Goal: Find specific fact: Find specific fact

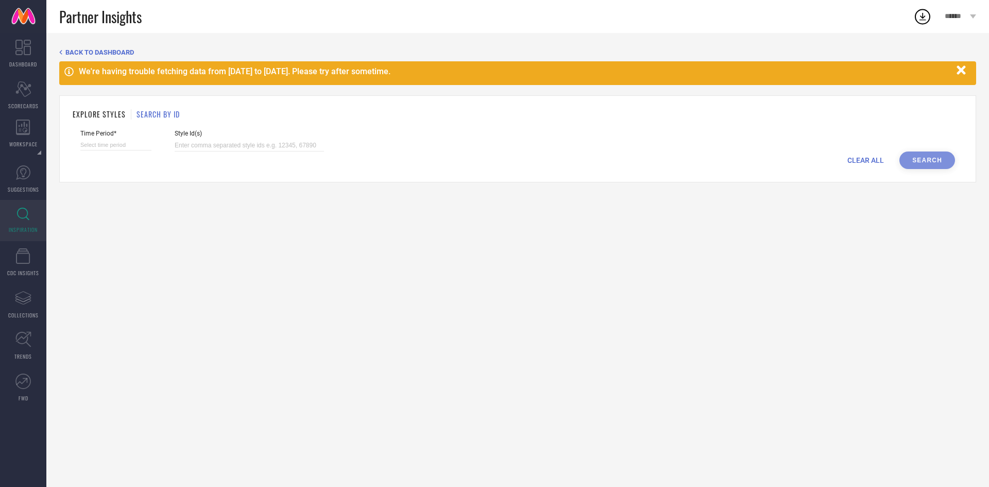
select select "8"
select select "2025"
select select "9"
select select "2025"
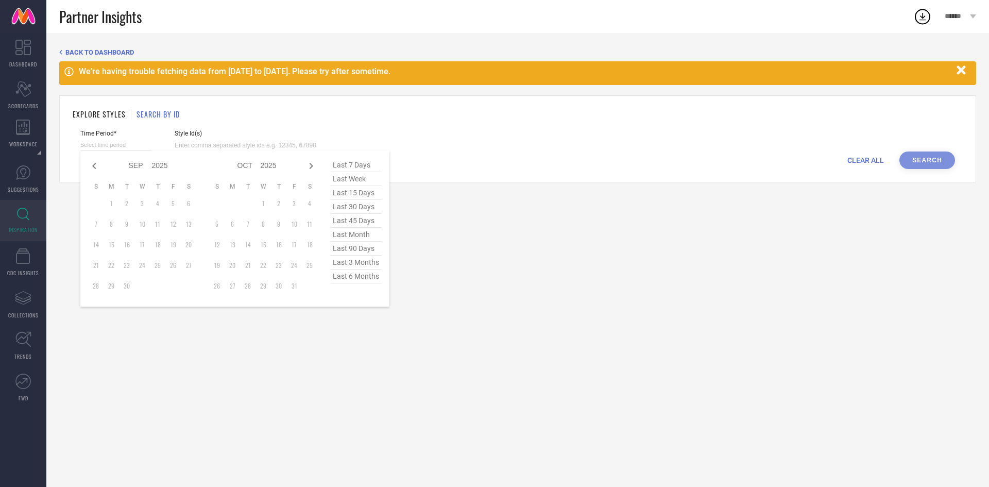
click at [110, 150] on input at bounding box center [115, 145] width 71 height 11
click at [353, 249] on span "last 90 days" at bounding box center [355, 248] width 51 height 14
type input "[DATE] to [DATE]"
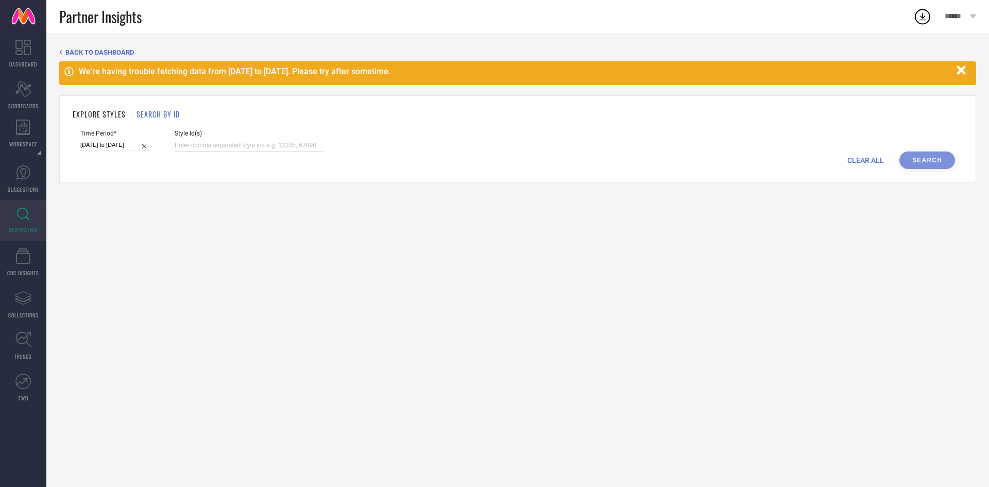
paste input "33842909 33842915 33842912 34207074 33842812 33842763 33842865 33842770 3387883…"
click at [240, 143] on input at bounding box center [249, 146] width 149 height 12
type input "33842909 33842915 33842912 34207074 33842812 33842763 33842865 33842770 3387883…"
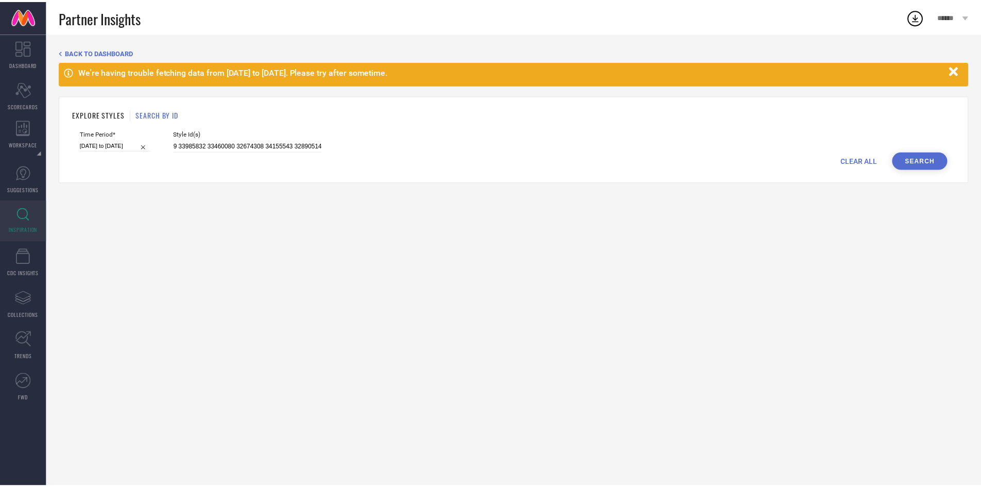
scroll to position [0, 0]
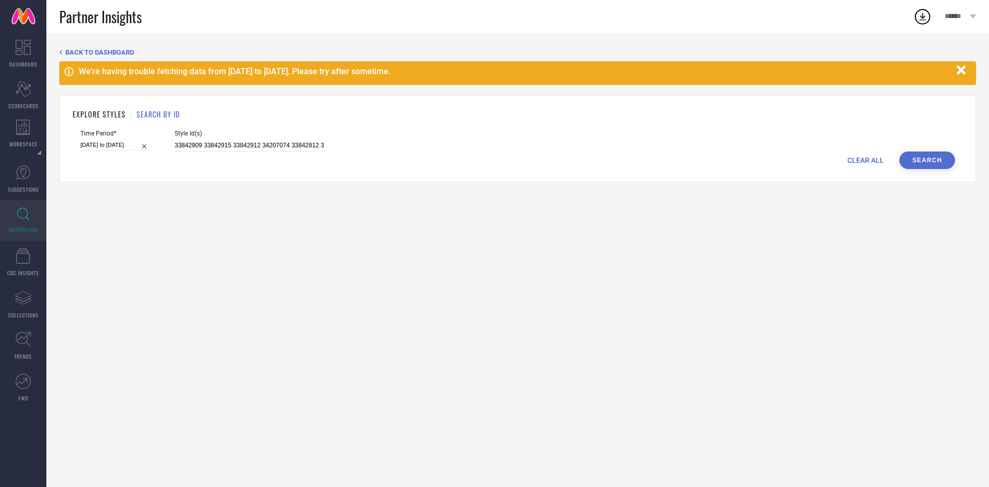
click at [938, 154] on button "Search" at bounding box center [927, 160] width 56 height 18
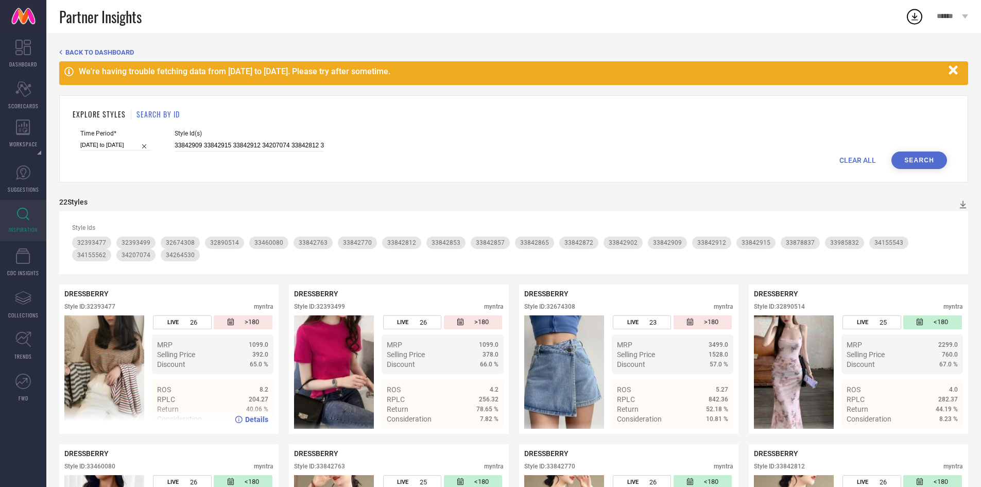
click at [109, 303] on div "DRESSBERRY Style ID: 32393477 myntra" at bounding box center [168, 302] width 209 height 26
copy div "32393477"
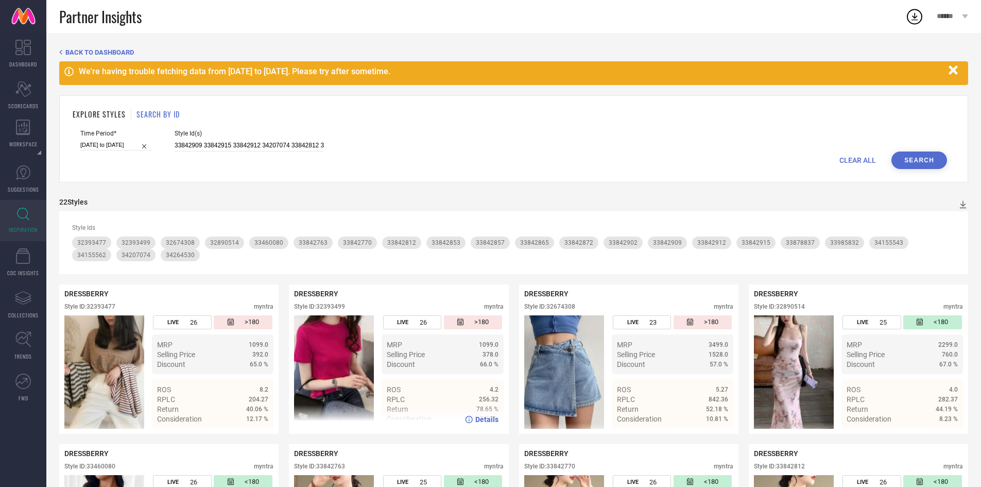
click at [328, 308] on div "Style ID: 32393499" at bounding box center [319, 306] width 51 height 7
copy div "32393499"
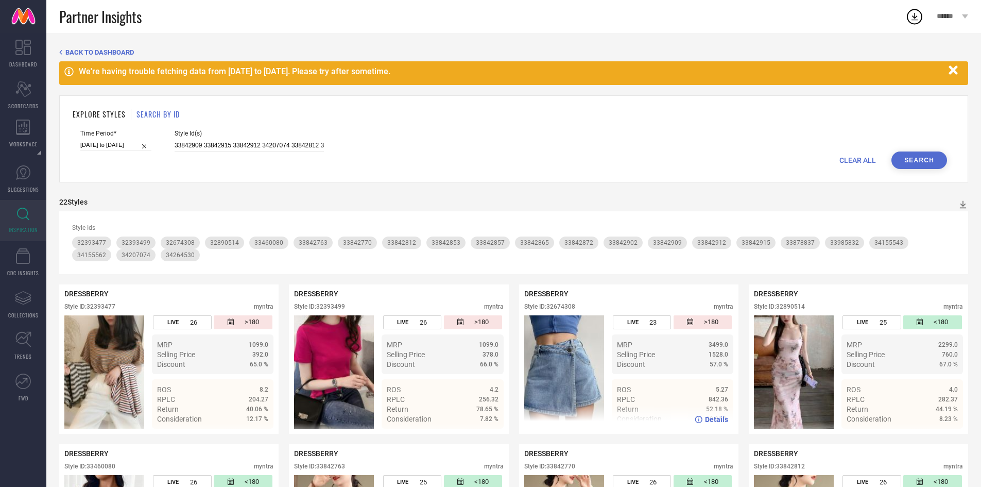
click at [555, 310] on div "Style ID: 32674308" at bounding box center [549, 306] width 51 height 7
copy div "32674308"
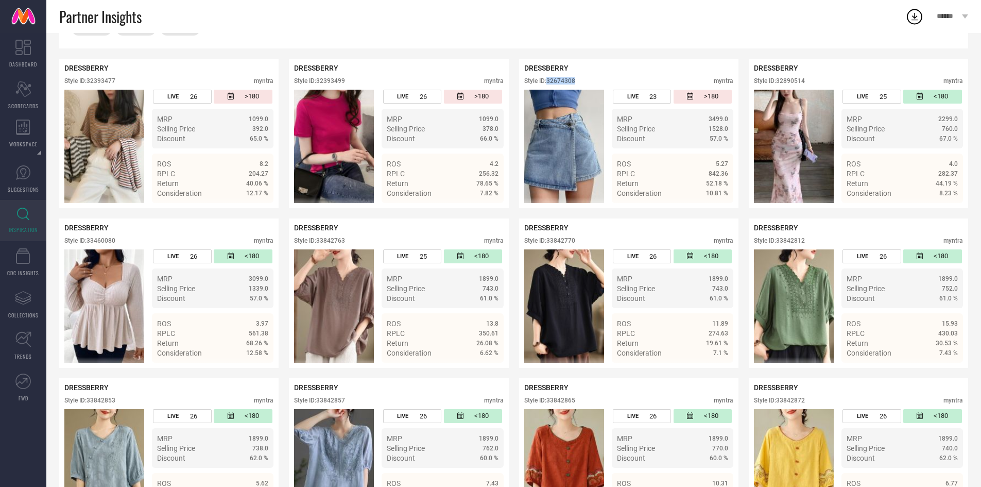
scroll to position [228, 0]
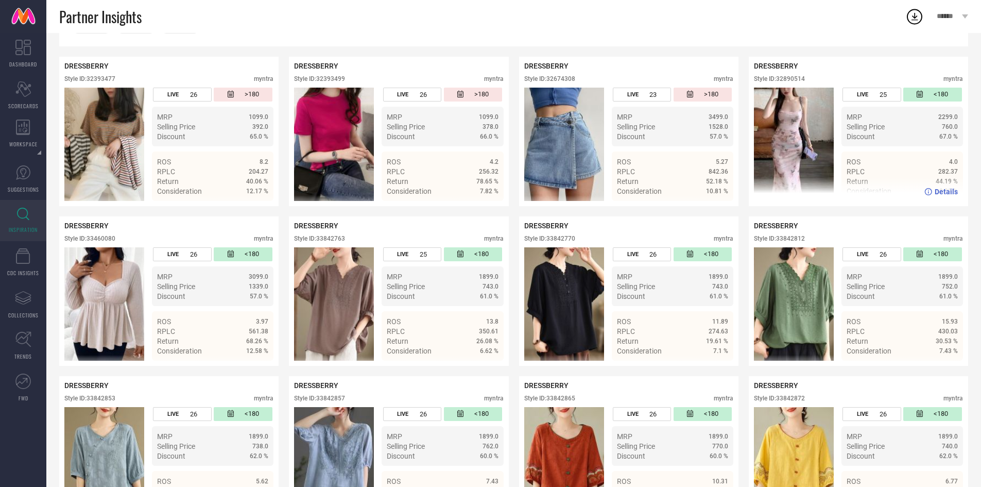
click at [787, 75] on div "DRESSBERRY Style ID: 32890514 myntra" at bounding box center [858, 75] width 209 height 26
copy div "32890514"
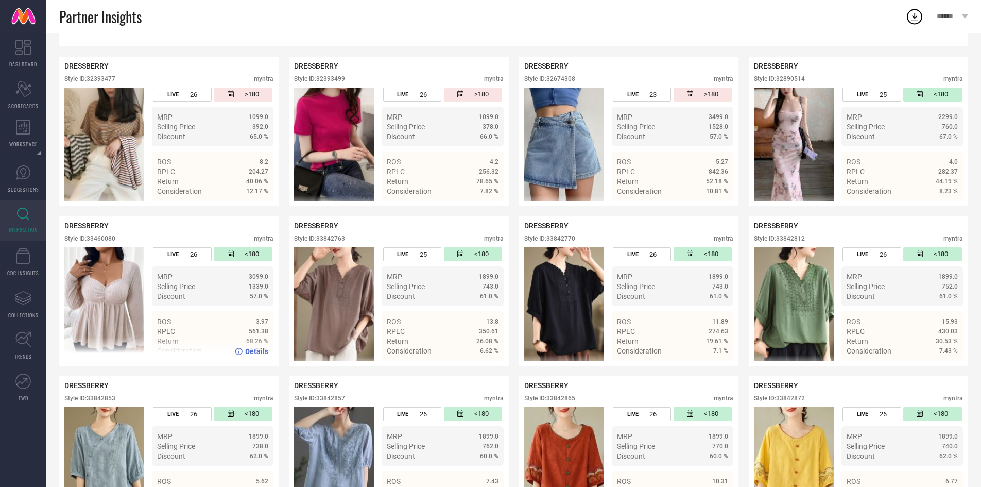
click at [105, 244] on div "Style ID: 33460080 myntra" at bounding box center [168, 241] width 209 height 12
copy div "33460080"
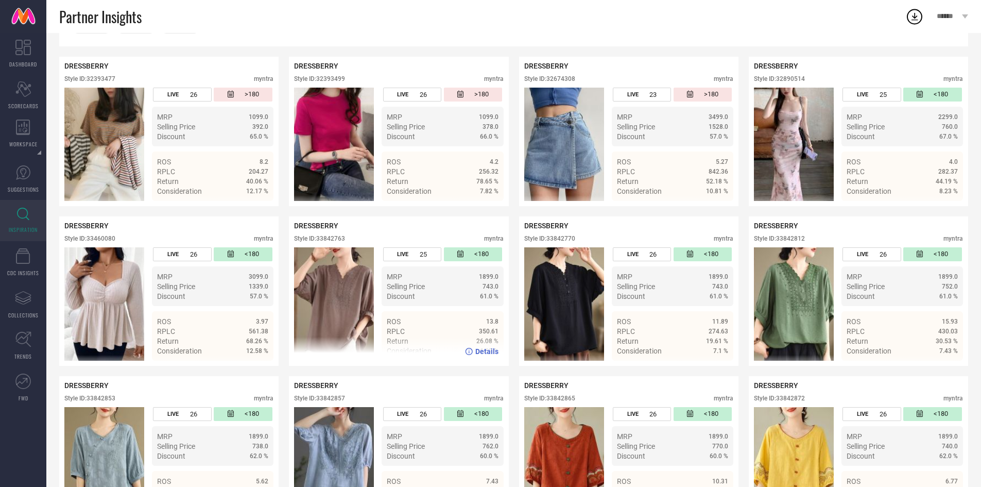
click at [332, 236] on div "DRESSBERRY Style ID: 33842763 myntra" at bounding box center [398, 234] width 209 height 26
copy div "33842763"
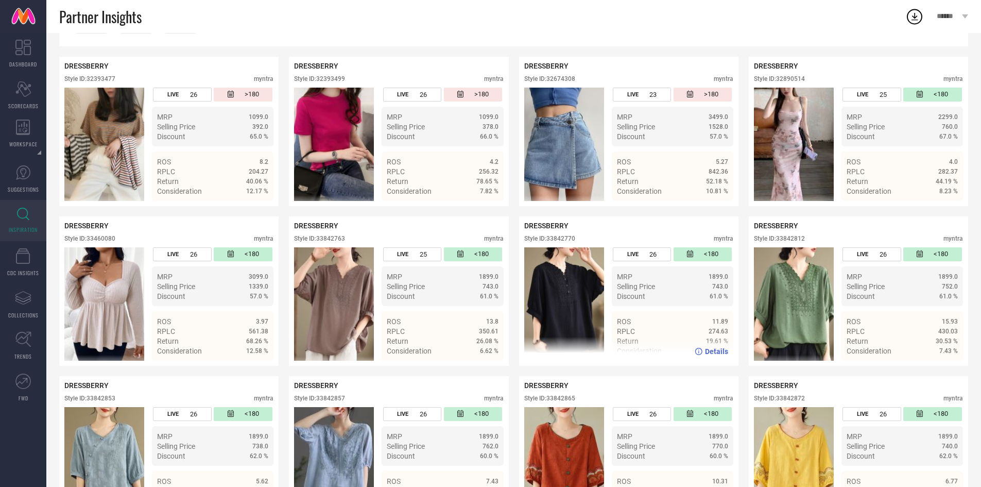
click at [564, 241] on div "Style ID: 33842770" at bounding box center [549, 238] width 51 height 7
copy div "33842770"
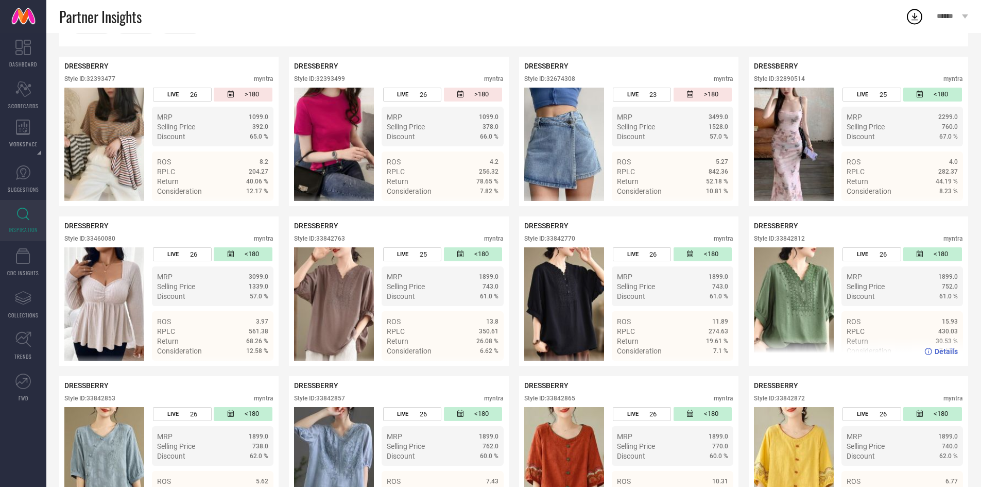
click at [792, 237] on div "Style ID: 33842812" at bounding box center [779, 238] width 51 height 7
copy div "33842812"
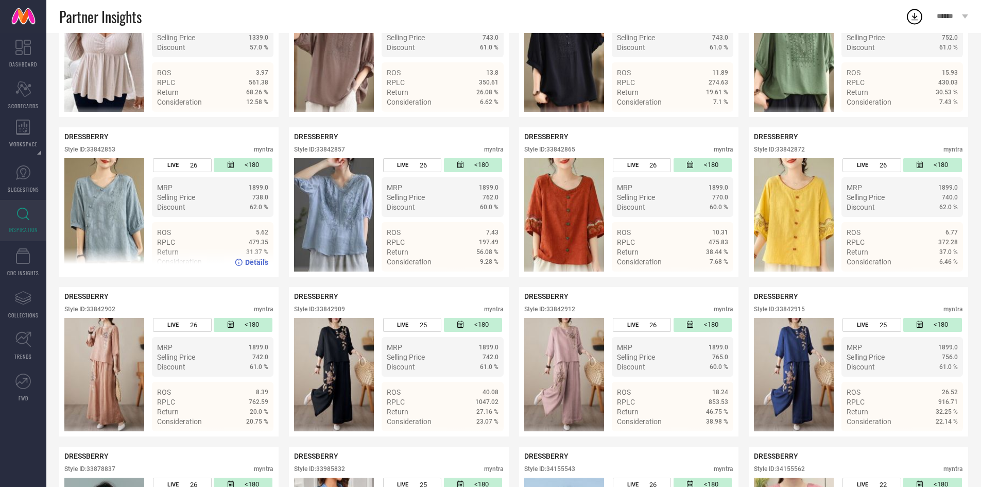
scroll to position [477, 0]
click at [104, 147] on div "DRESSBERRY Style ID: 33842853 myntra" at bounding box center [168, 145] width 209 height 26
copy div "33842853"
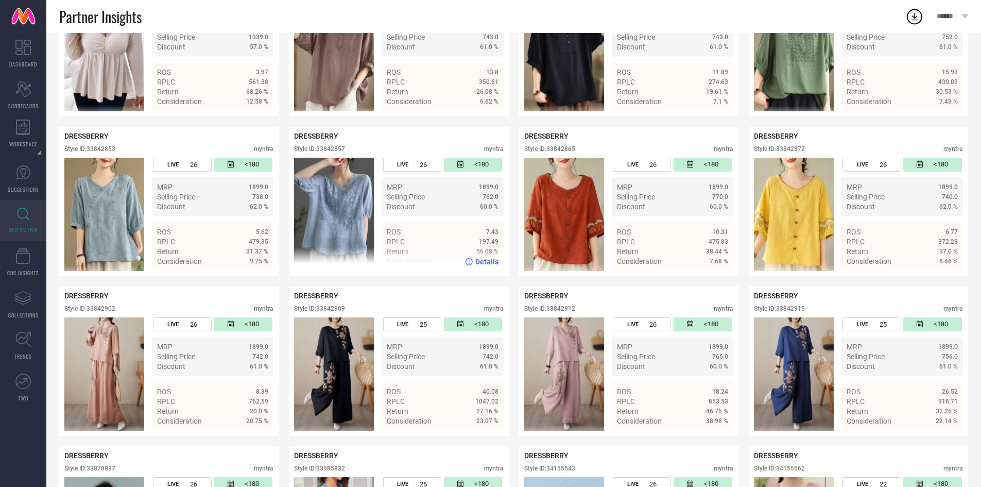
click at [336, 148] on div "Style ID: 33842857" at bounding box center [319, 148] width 51 height 7
copy div "33842857"
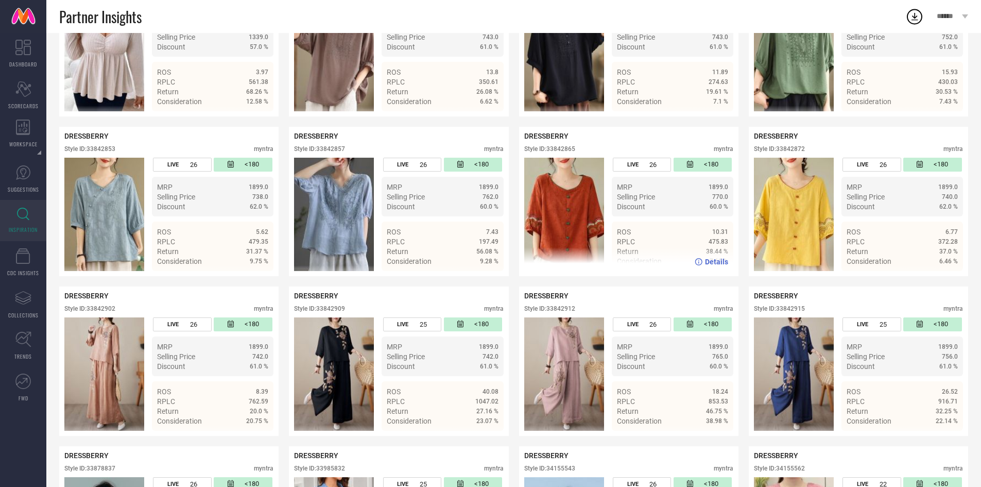
click at [559, 150] on div "Style ID: 33842865" at bounding box center [549, 148] width 51 height 7
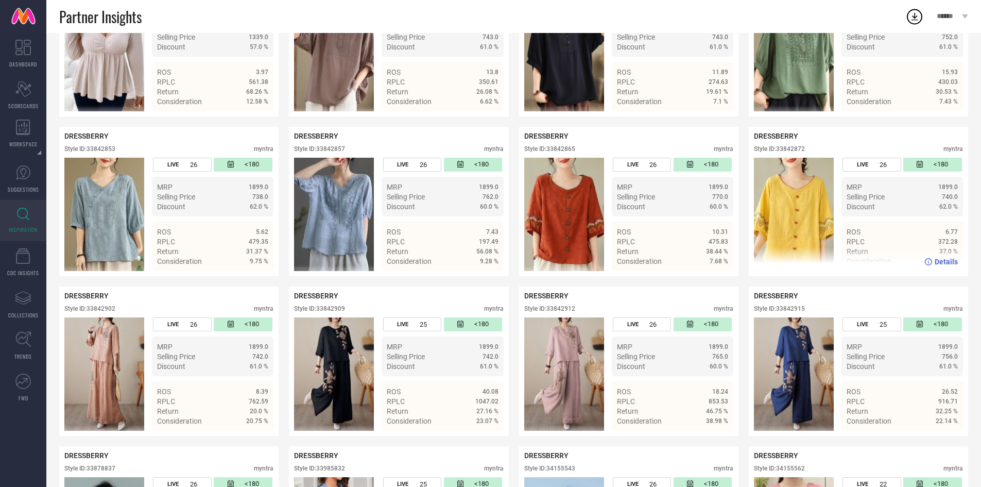
click at [789, 152] on div "Style ID: 33842872" at bounding box center [779, 148] width 51 height 7
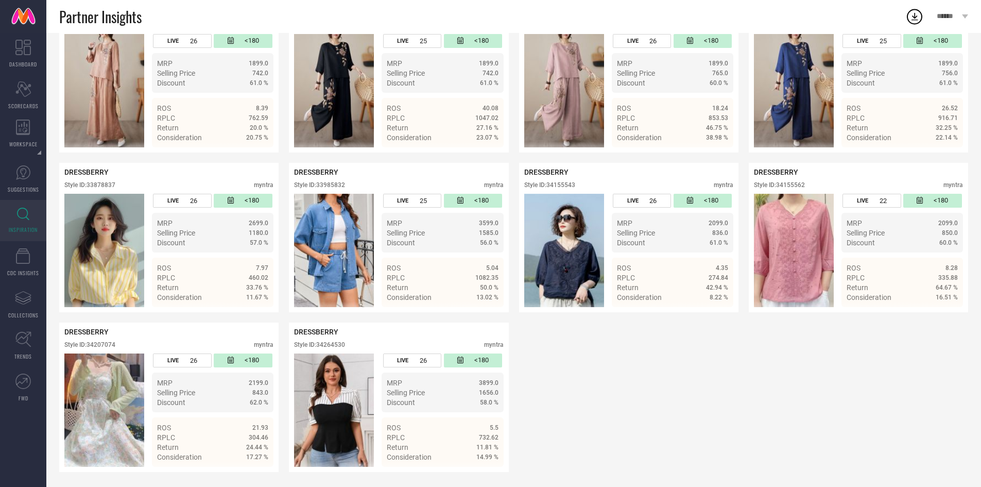
scroll to position [764, 0]
click at [100, 186] on div "Style ID: 33878837" at bounding box center [89, 184] width 51 height 7
click at [340, 187] on div "Style ID: 33985832" at bounding box center [319, 184] width 51 height 7
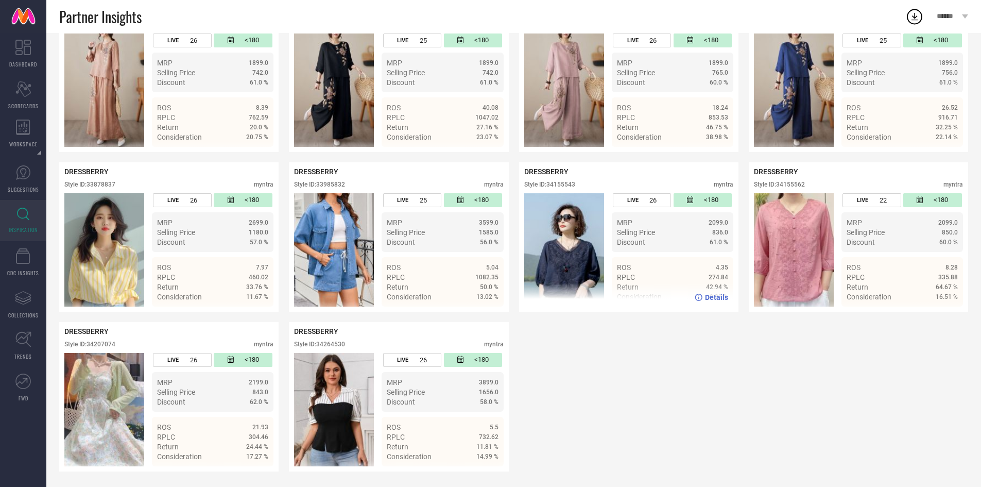
click at [568, 186] on div "Style ID: 34155543" at bounding box center [549, 184] width 51 height 7
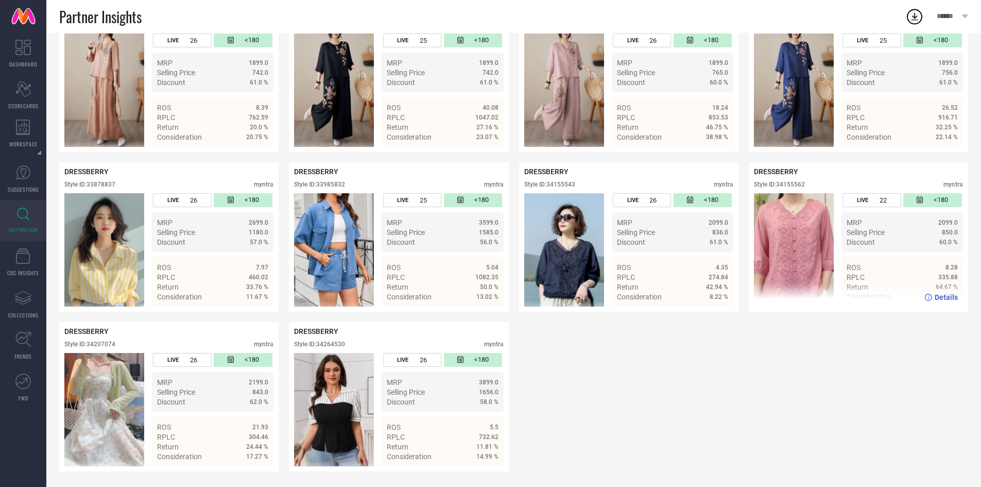
click at [796, 182] on div "Style ID: 34155562" at bounding box center [779, 184] width 51 height 7
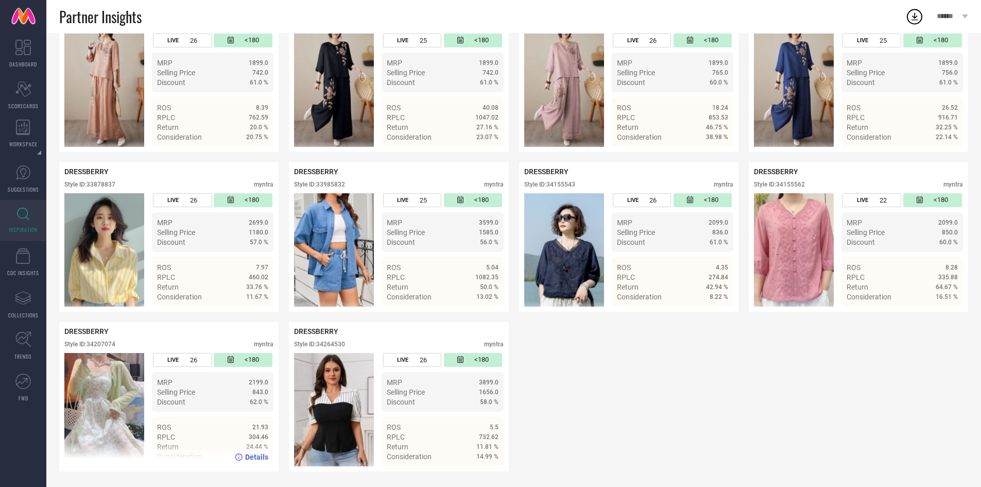
click at [105, 344] on div "Style ID: 34207074" at bounding box center [89, 343] width 51 height 7
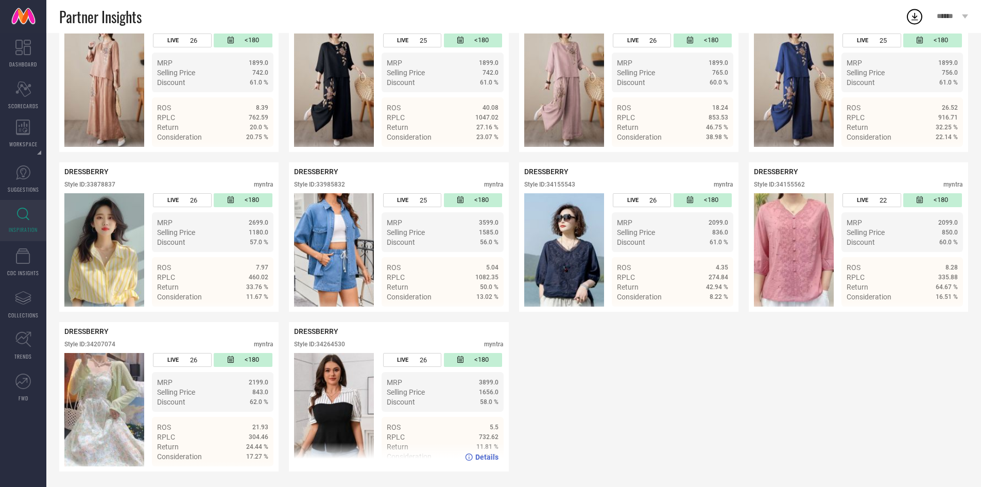
click at [325, 345] on div "Style ID: 34264530" at bounding box center [319, 343] width 51 height 7
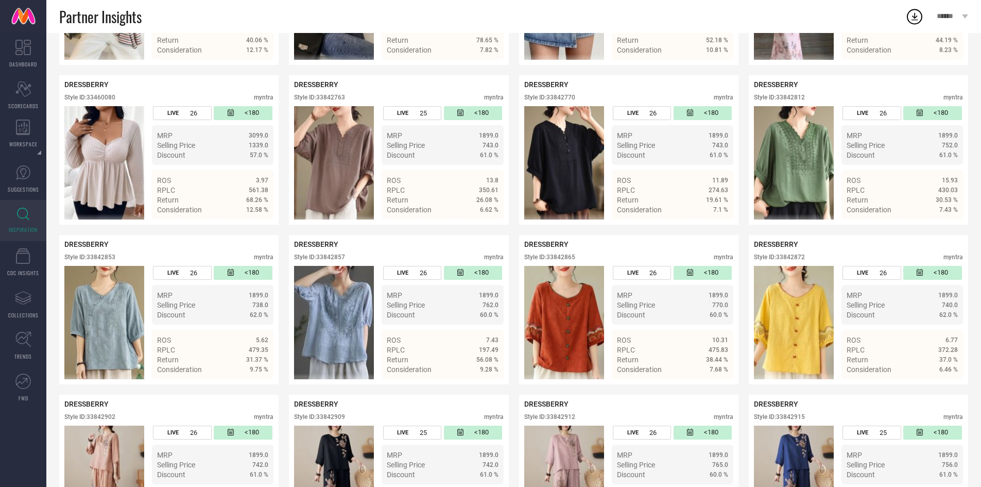
scroll to position [0, 0]
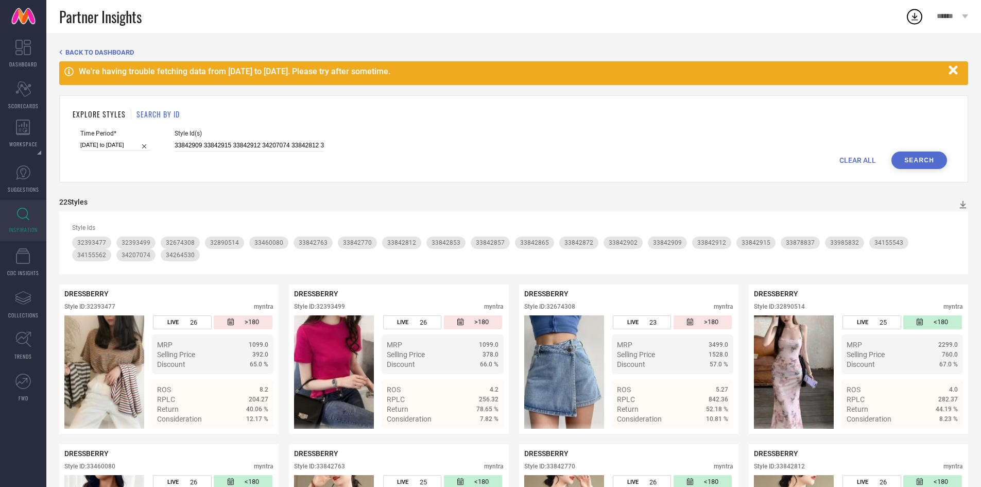
click at [232, 138] on div "Style Id(s) 33842909 33842915 33842912 34207074 33842812 33842763 33842865 3384…" at bounding box center [249, 141] width 149 height 22
drag, startPoint x: 232, startPoint y: 138, endPoint x: 223, endPoint y: 147, distance: 12.7
click at [223, 147] on div "Style Id(s) 33842909 33842915 33842912 34207074 33842812 33842763 33842865 3384…" at bounding box center [249, 141] width 149 height 22
click at [223, 147] on input "33842909 33842915 33842912 34207074 33842812 33842763 33842865 33842770 3387883…" at bounding box center [249, 146] width 149 height 12
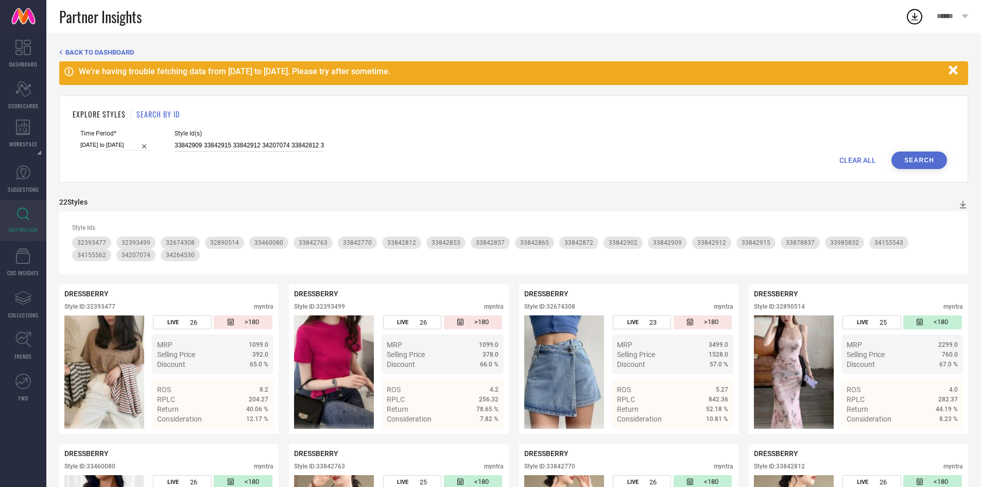
click at [223, 147] on input "33842909 33842915 33842912 34207074 33842812 33842763 33842865 33842770 3387883…" at bounding box center [249, 146] width 149 height 12
paste input "26617132 13614784 27220080 19018100 11005692 23054442 12098684 24882572 1890006…"
type input "26617132 13614784 27220080 19018100 11005692 23054442 12098684 24882572 1890006…"
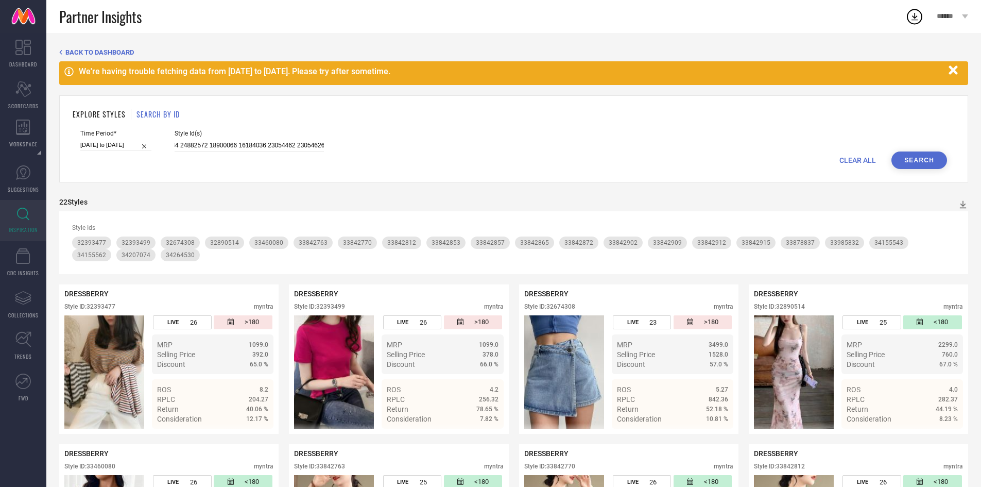
scroll to position [0, 0]
click at [932, 157] on button "Search" at bounding box center [919, 160] width 56 height 18
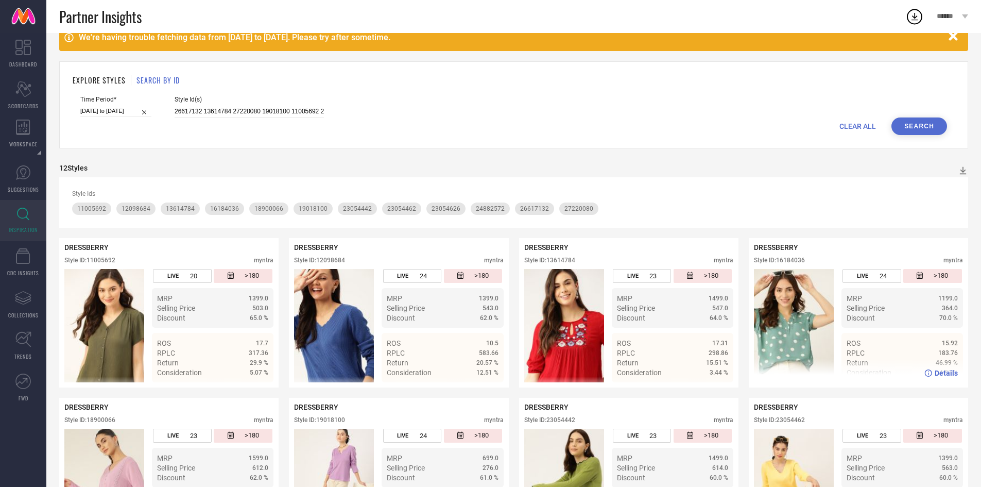
scroll to position [33, 0]
click at [279, 113] on input "26617132 13614784 27220080 19018100 11005692 23054442 12098684 24882572 1890006…" at bounding box center [249, 112] width 149 height 12
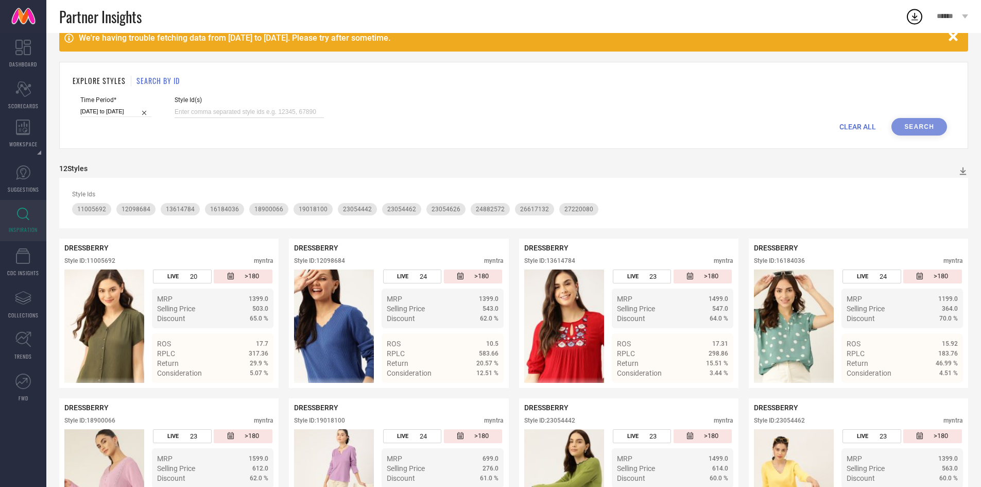
paste input "24882604 28850716 19017880 25981940 27978042 26617142 11005646 12098718 2989387…"
type input "24882604 28850716 19017880 25981940 27978042 26617142 11005646 12098718 2989387…"
click at [922, 118] on button "Search" at bounding box center [919, 127] width 56 height 18
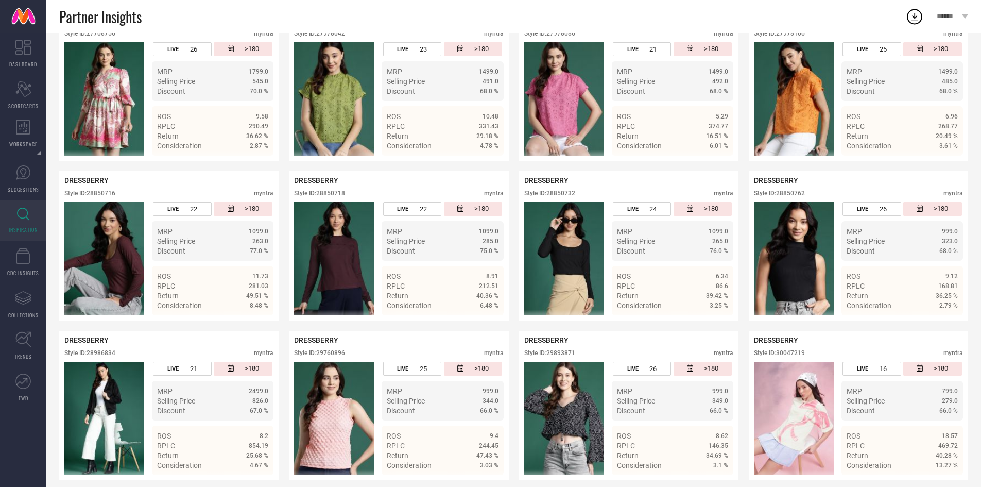
scroll to position [1405, 0]
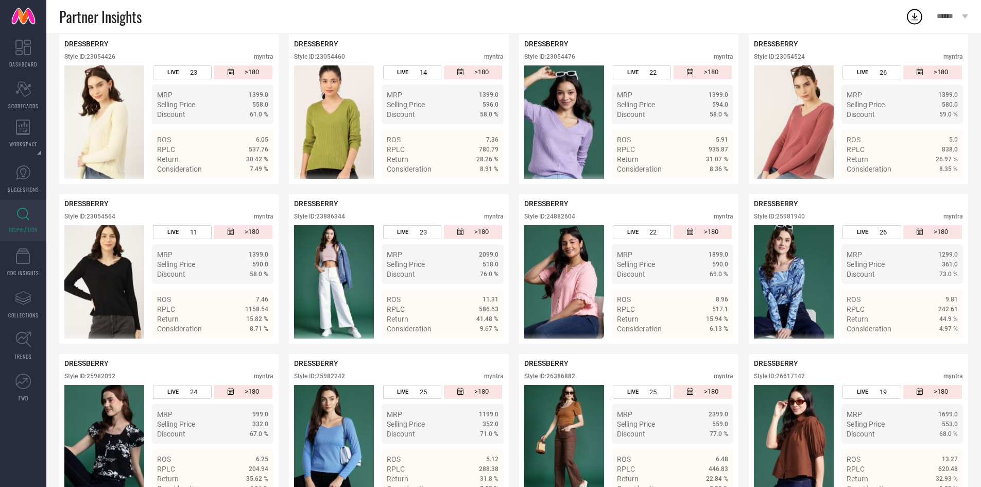
scroll to position [577, 0]
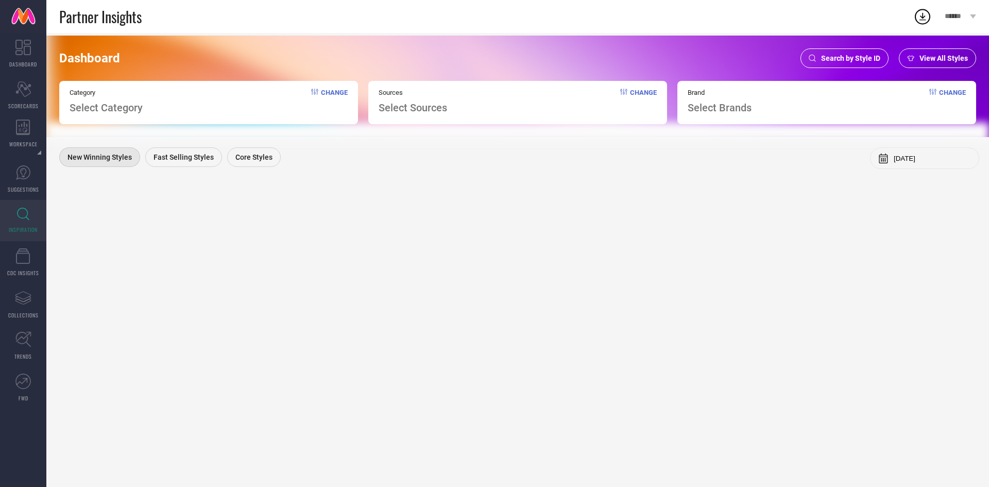
click at [815, 63] on div "Search by Style ID" at bounding box center [844, 58] width 88 height 20
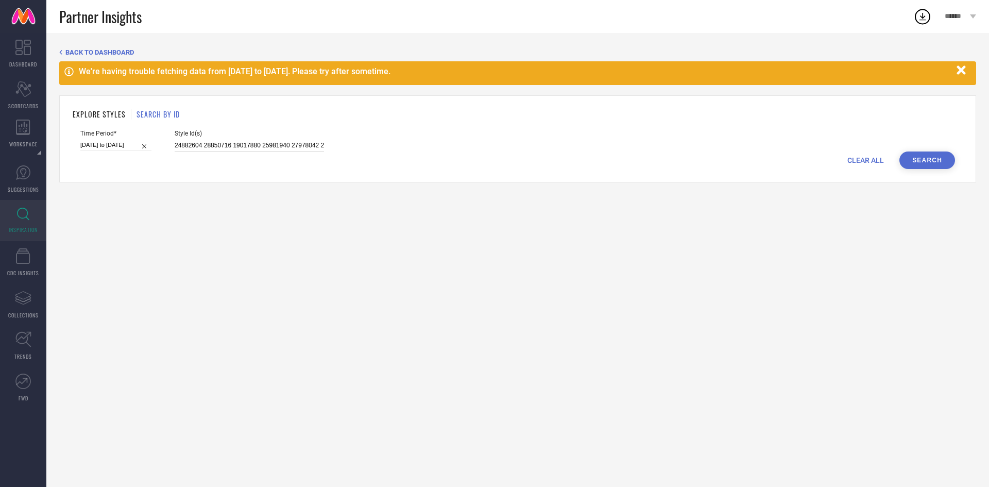
click at [232, 142] on input "24882604 28850716 19017880 25981940 27978042 26617142 11005646 12098718 2989387…" at bounding box center [249, 146] width 149 height 12
paste input "26617132 13614784 27220080 19018100 11005692 23054442 12098684 24882572 1890006…"
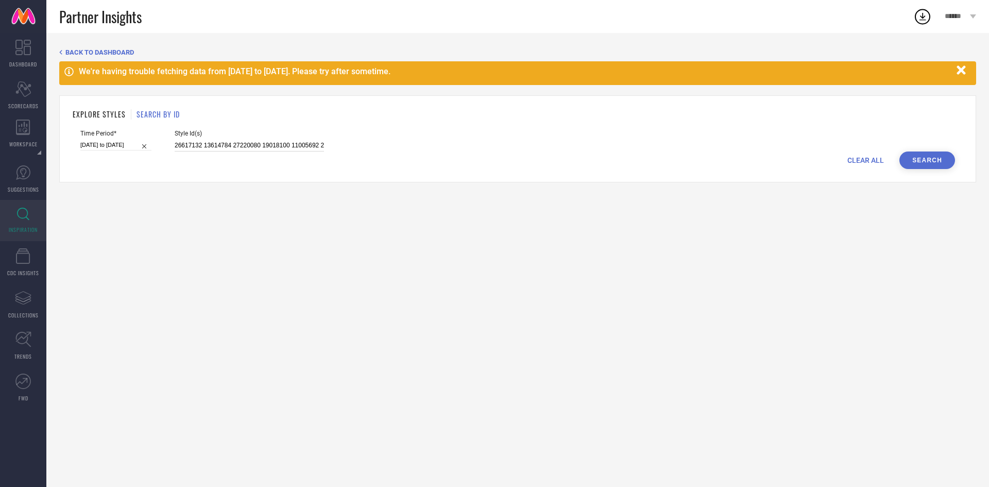
scroll to position [0, 432]
type input "26617132 13614784 27220080 19018100 11005692 23054442 12098684 24882572 1890006…"
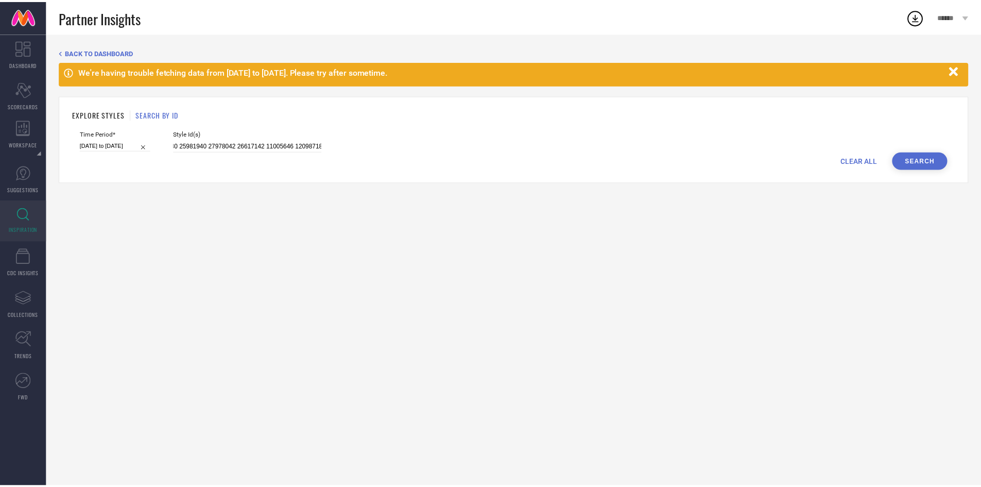
scroll to position [0, 0]
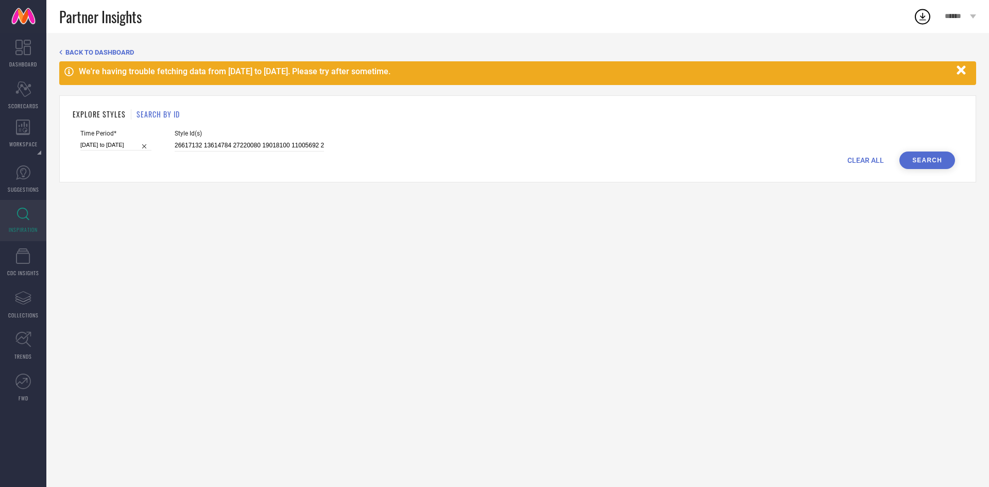
click at [907, 163] on button "Search" at bounding box center [927, 160] width 56 height 18
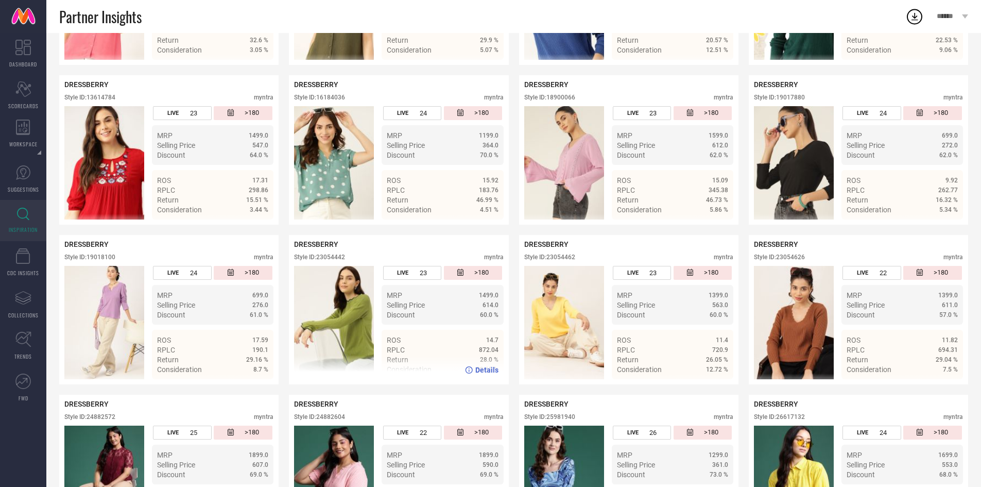
scroll to position [365, 0]
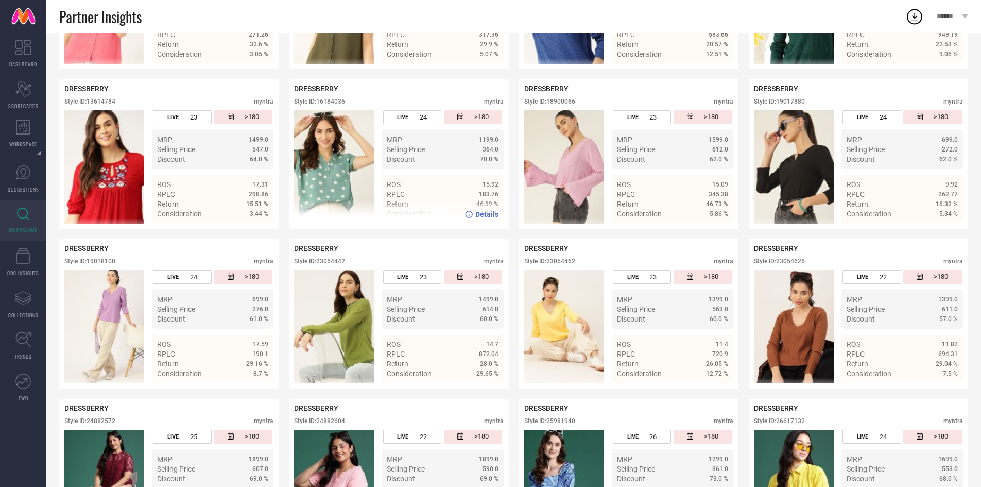
click at [326, 98] on div "Style ID: 16184036" at bounding box center [319, 101] width 51 height 7
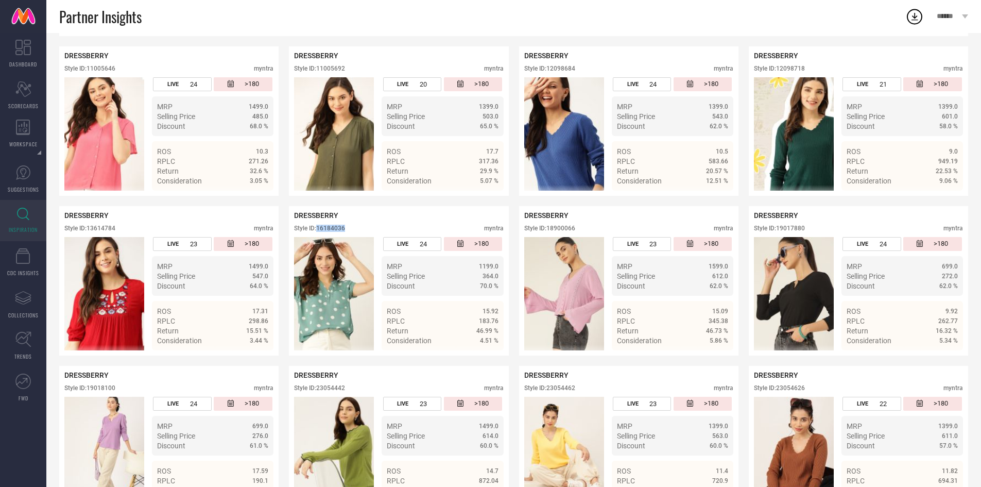
scroll to position [190, 0]
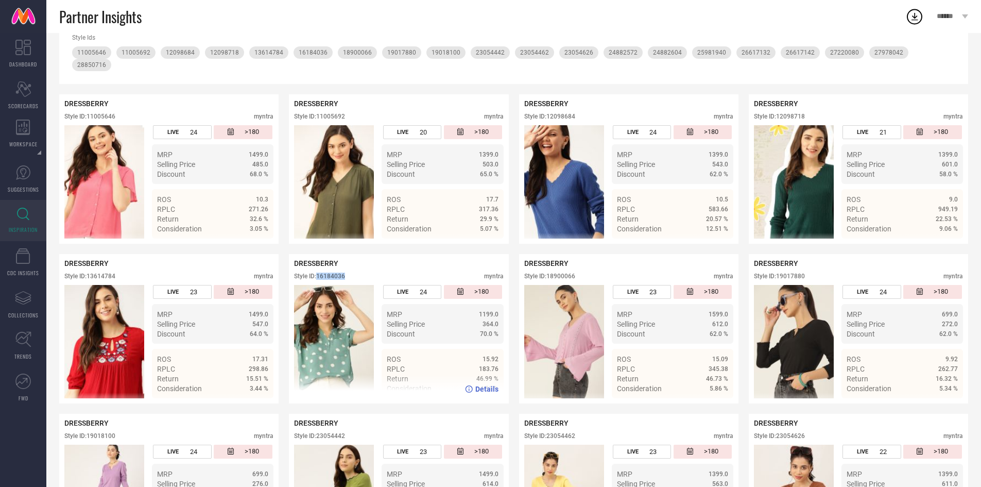
copy div "16184036"
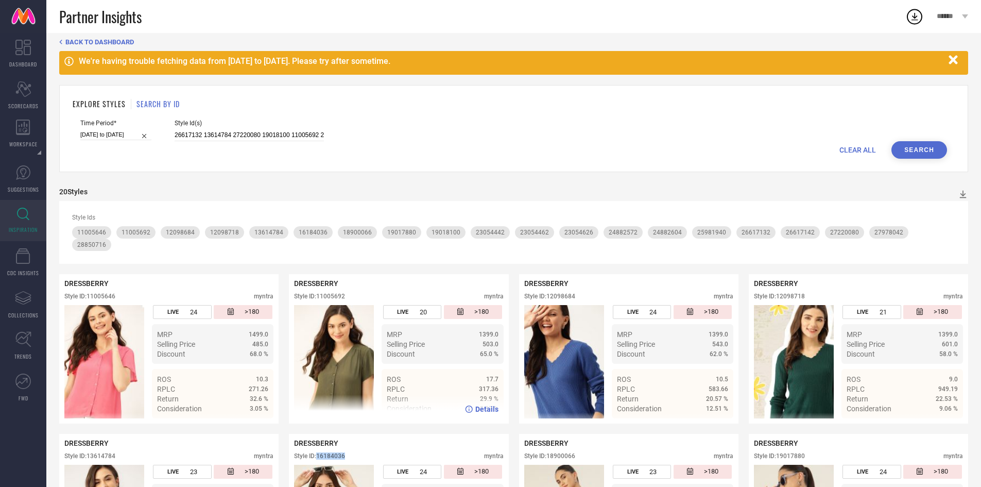
scroll to position [0, 0]
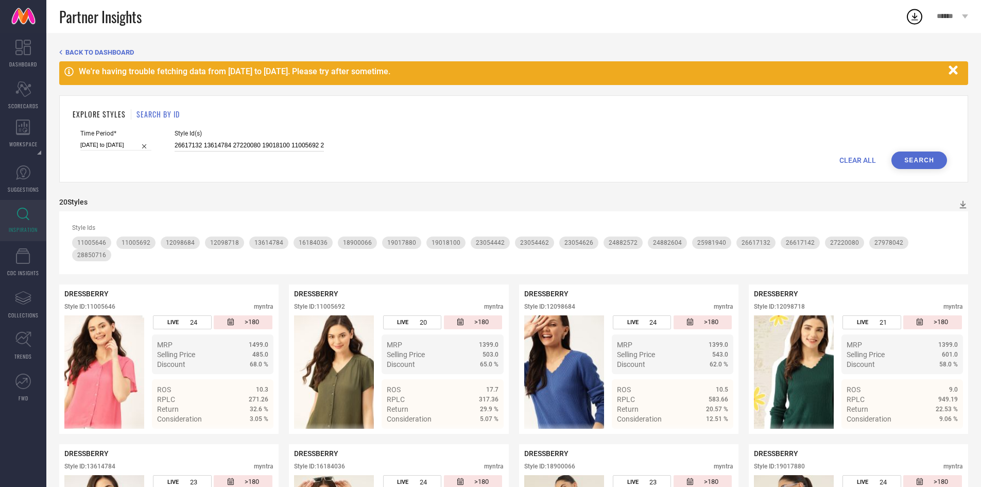
click at [257, 146] on input "26617132 13614784 27220080 19018100 11005692 23054442 12098684 24882572 1890006…" at bounding box center [249, 146] width 149 height 12
paste input "29541216 36024501 33390491 31776162 34632067 32625921 34632065 36024499 3602450…"
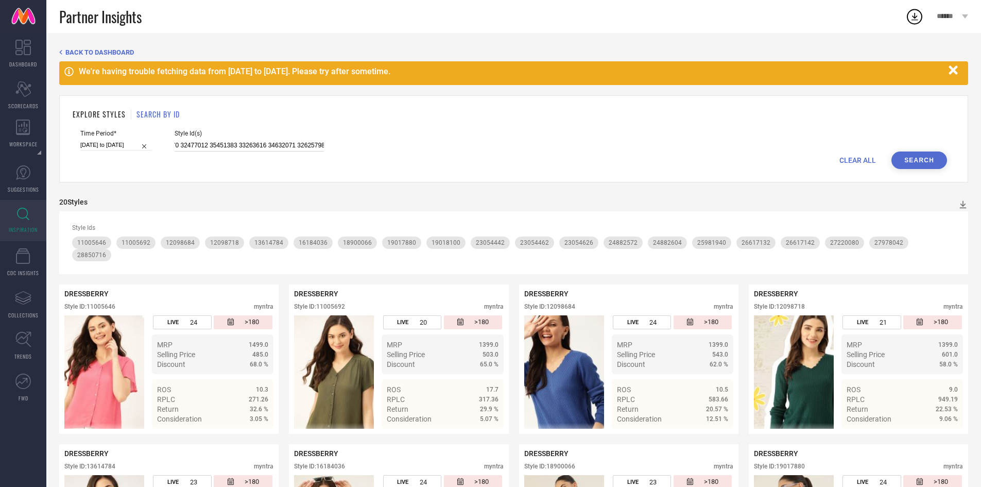
type input "29541216 36024501 33390491 31776162 34632067 32625921 34632065 36024499 3602450…"
click at [908, 162] on button "Search" at bounding box center [919, 160] width 56 height 18
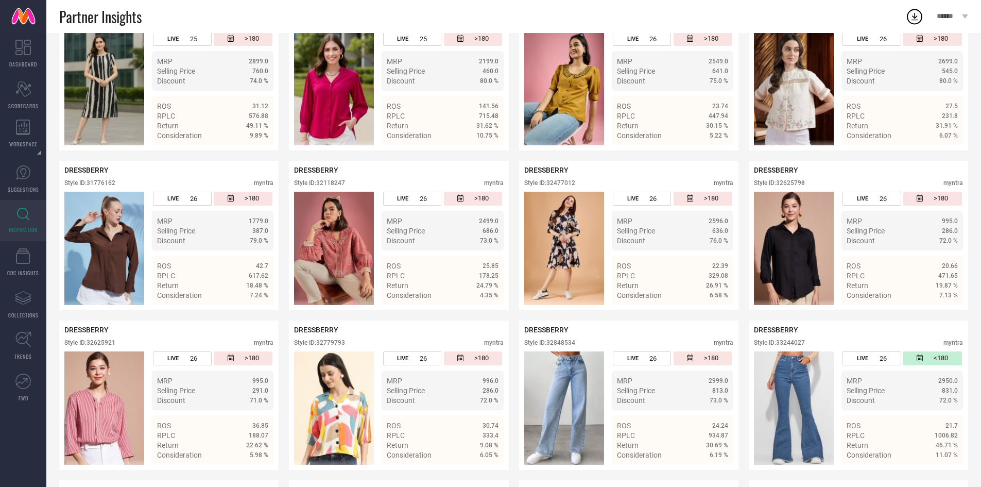
scroll to position [444, 0]
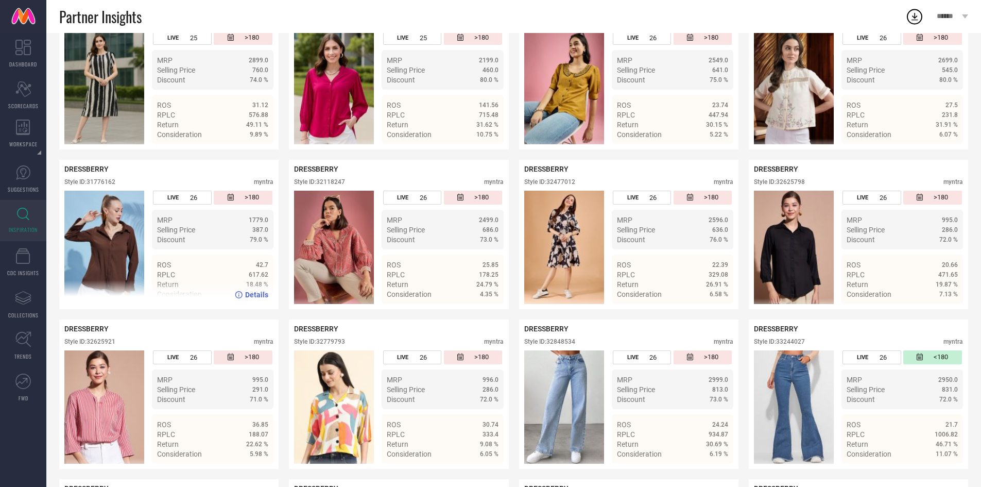
click at [96, 183] on div "Style ID: 31776162" at bounding box center [89, 181] width 51 height 7
copy div "31776162"
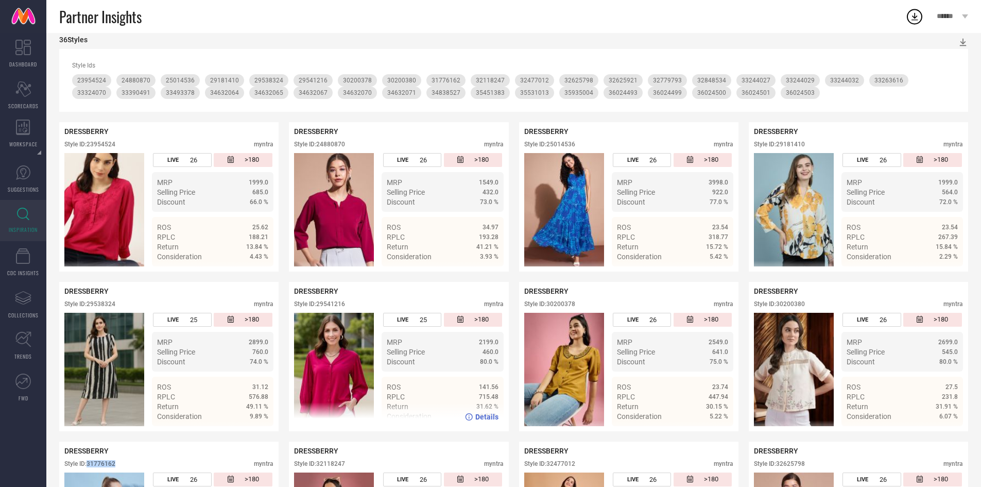
scroll to position [0, 0]
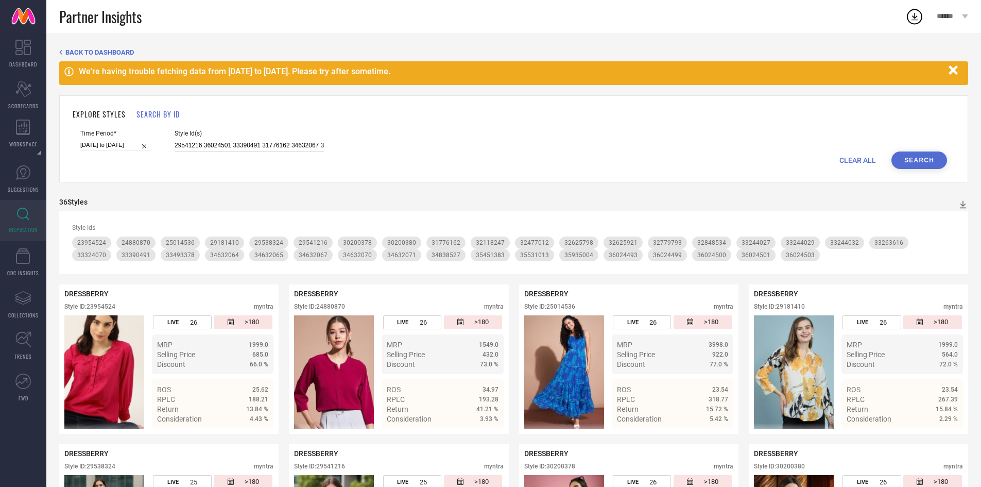
click at [271, 145] on input "29541216 36024501 33390491 31776162 34632067 32625921 34632065 36024499 3602450…" at bounding box center [249, 146] width 149 height 12
paste input "26617132 13614784 27220080 19018100 11005692 23054442 12098684 24882572 1890006…"
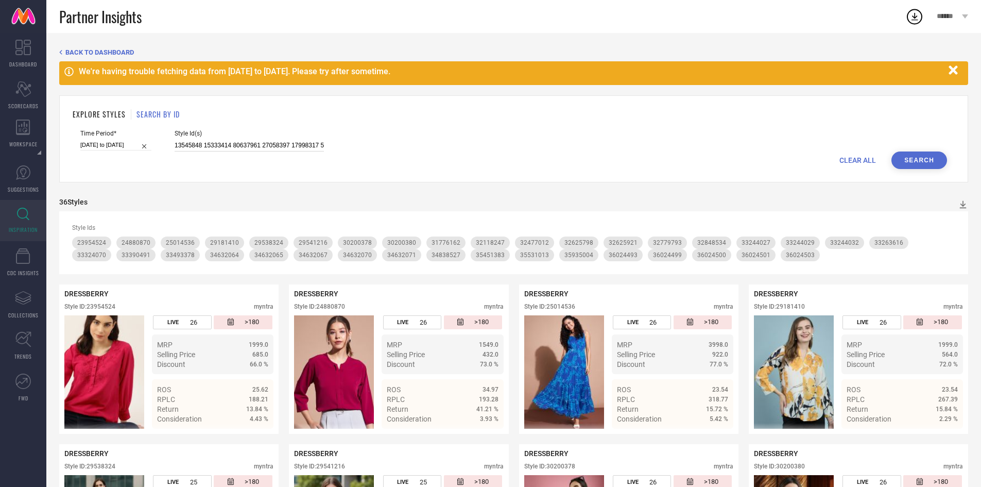
scroll to position [0, 3369]
type input "26617132 13614784 27220080 19018100 11005692 23054442 12098684 24882572 1890006…"
click at [925, 152] on button "Search" at bounding box center [919, 160] width 56 height 18
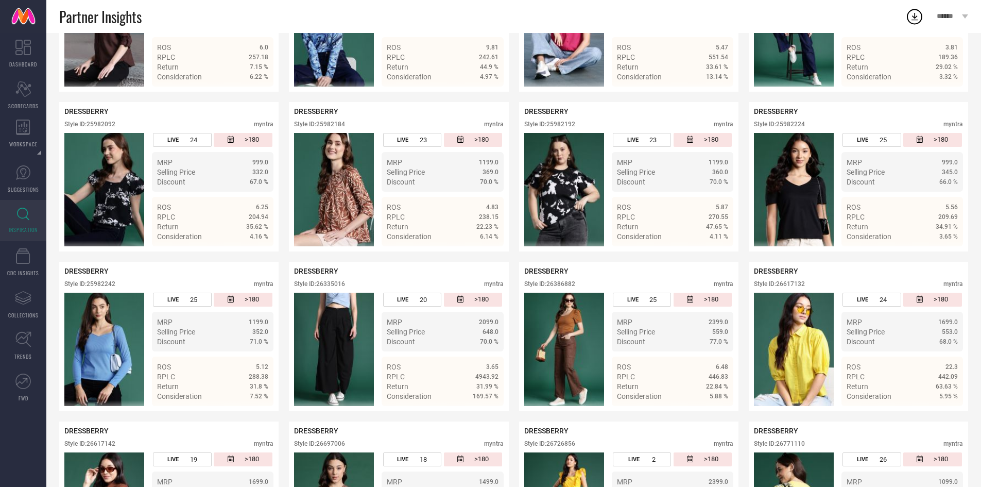
scroll to position [2160, 0]
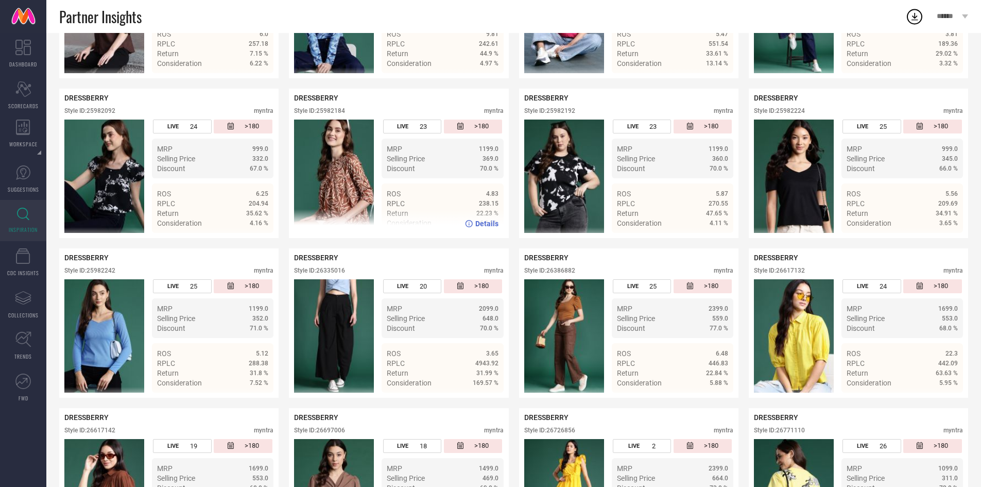
click at [331, 107] on div "Style ID: 25982184" at bounding box center [319, 110] width 51 height 7
copy div "25982184"
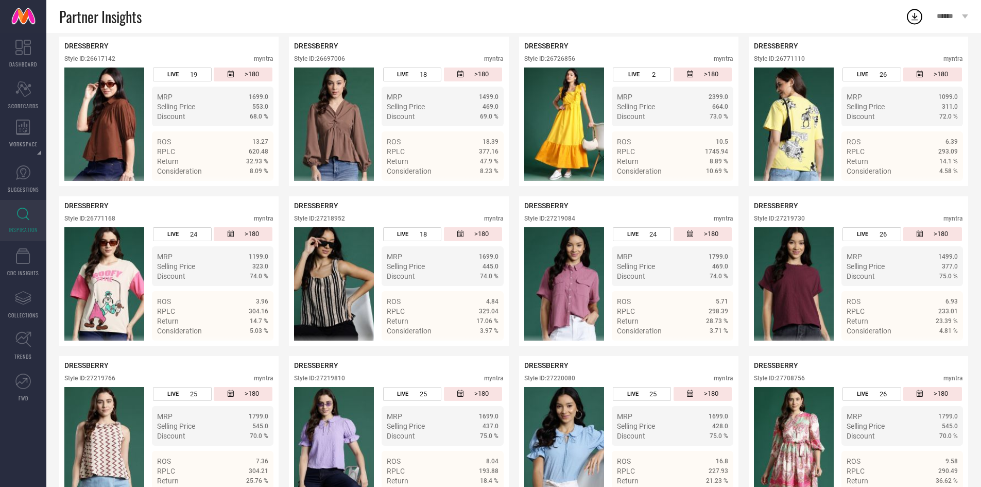
scroll to position [2532, 0]
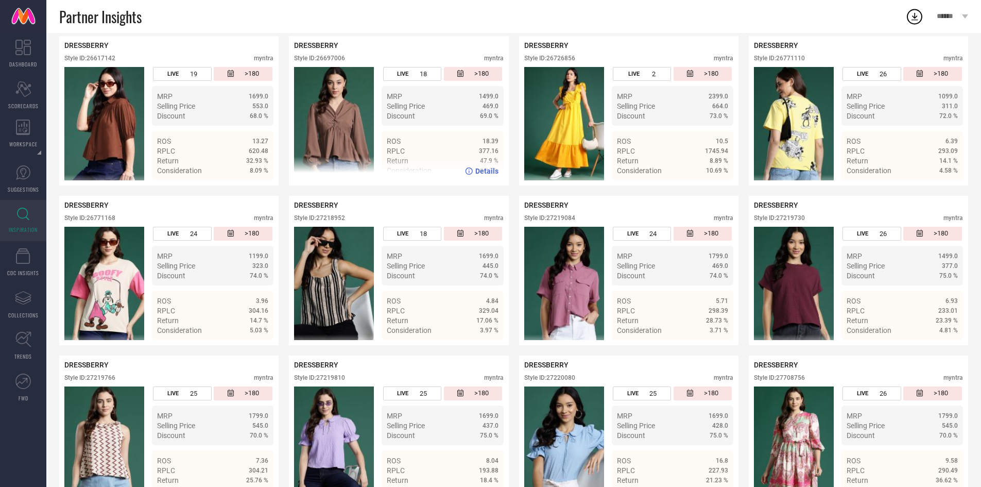
click at [330, 55] on div "Style ID: 26697006" at bounding box center [319, 58] width 51 height 7
copy div "26697006"
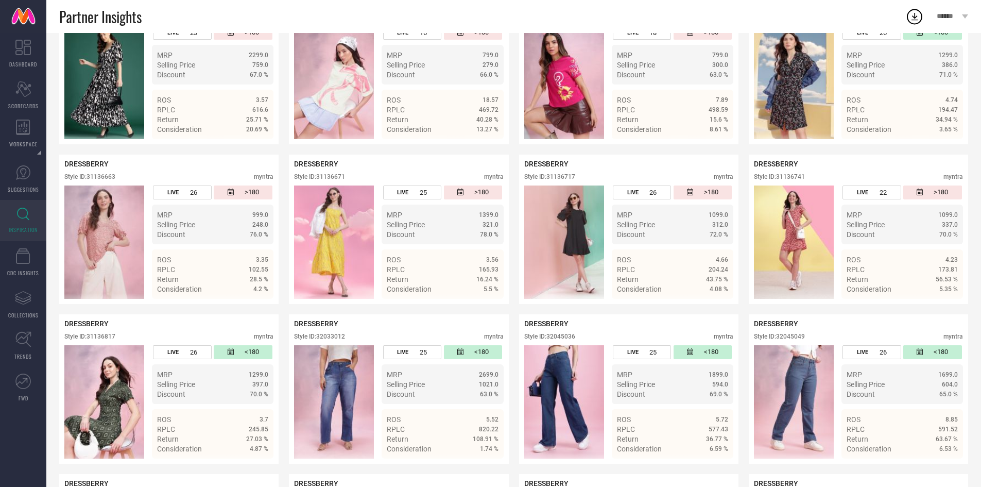
scroll to position [3844, 0]
